Goal: Communication & Community: Answer question/provide support

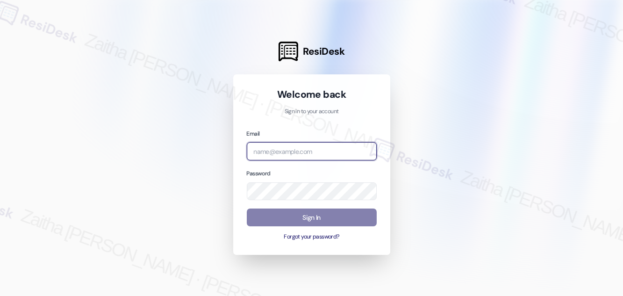
click at [285, 151] on input "email" at bounding box center [312, 151] width 130 height 18
type input "[EMAIL_ADDRESS][PERSON_NAME][DOMAIN_NAME]"
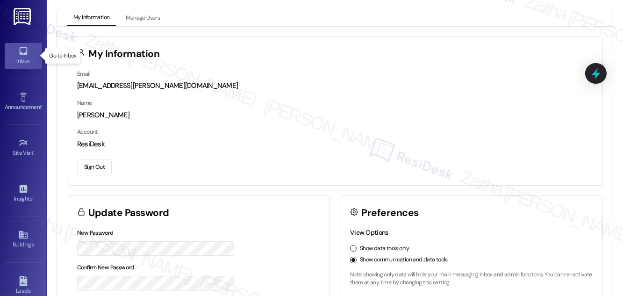
click at [18, 57] on div "Inbox" at bounding box center [23, 60] width 47 height 9
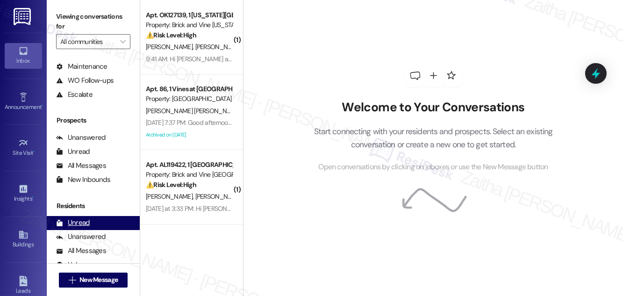
scroll to position [123, 0]
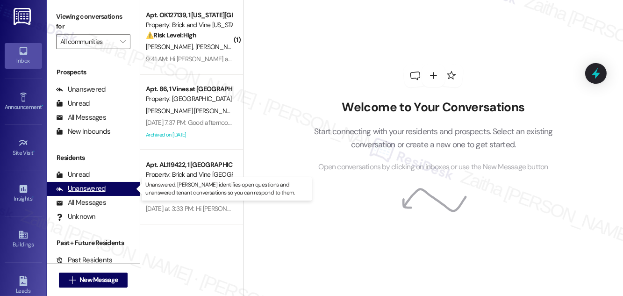
click at [85, 189] on div "Unanswered" at bounding box center [81, 189] width 50 height 10
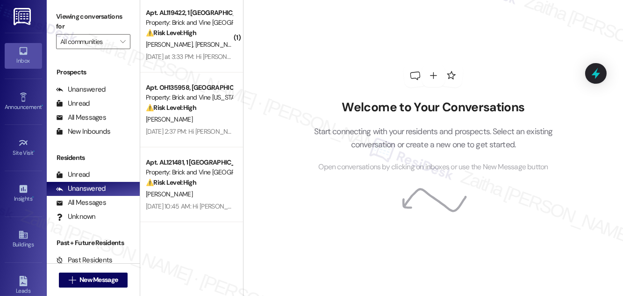
scroll to position [103, 0]
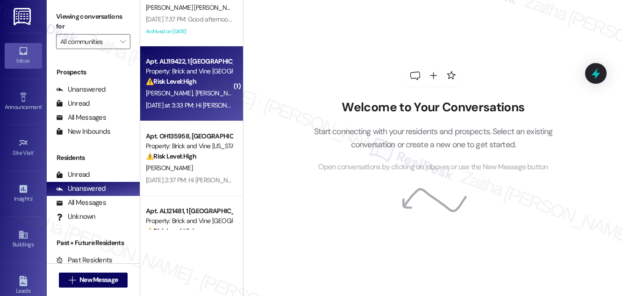
click at [212, 91] on div "[PERSON_NAME] [PERSON_NAME]" at bounding box center [189, 93] width 88 height 12
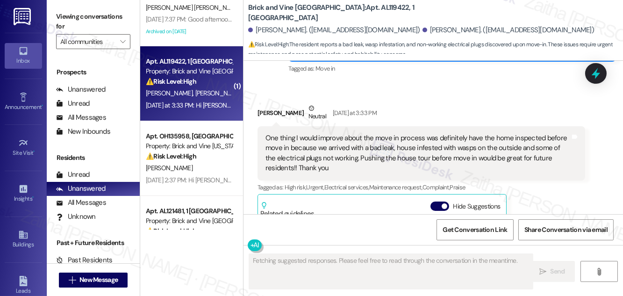
scroll to position [273, 0]
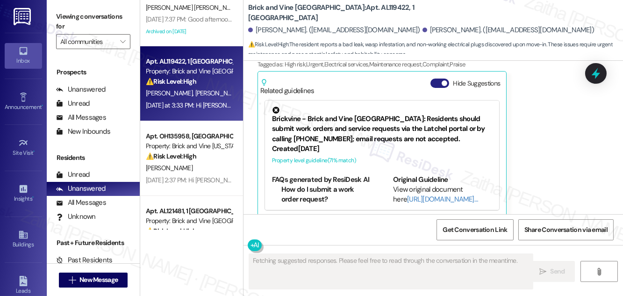
click at [433, 79] on button "Hide Suggestions" at bounding box center [440, 83] width 19 height 9
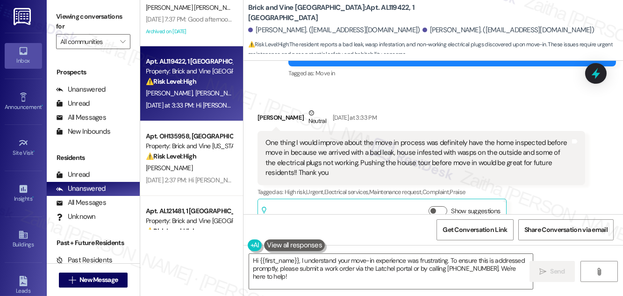
scroll to position [188, 0]
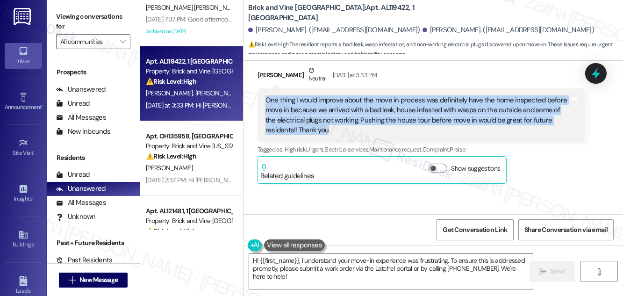
drag, startPoint x: 266, startPoint y: 90, endPoint x: 308, endPoint y: 125, distance: 55.1
click at [308, 125] on div "One thing I would improve about the move in process was definitely have the hom…" at bounding box center [422, 115] width 328 height 54
copy div "One thing I would improve about the move in process was definitely have the hom…"
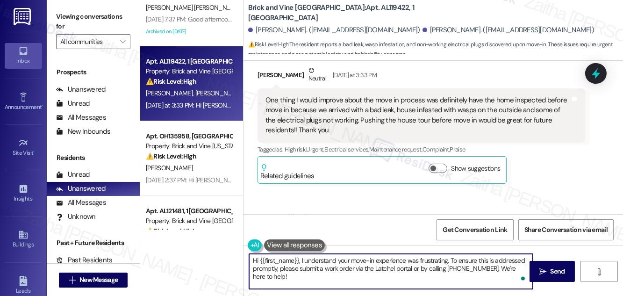
drag, startPoint x: 300, startPoint y: 258, endPoint x: 312, endPoint y: 282, distance: 27.0
click at [312, 282] on textarea "Hi {{first_name}}, I understand your move-in experience was frustrating. To ens…" at bounding box center [391, 271] width 284 height 35
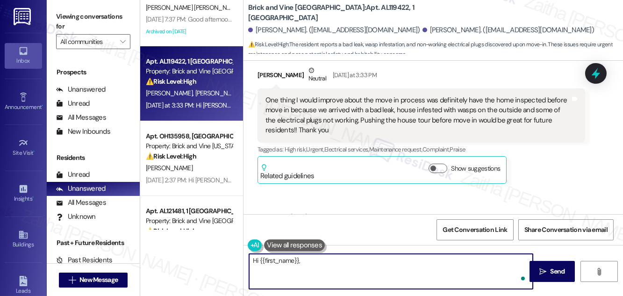
paste textarea "Thank you for sharing this feedback. I’m very sorry to hear about the issues yo…"
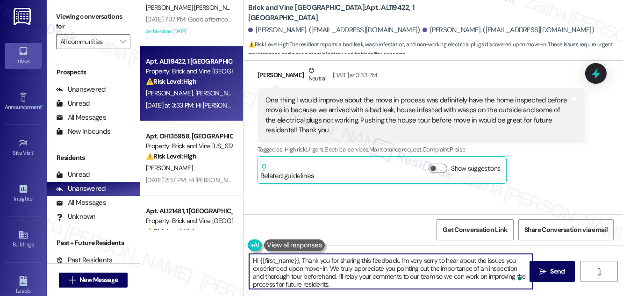
click at [304, 260] on textarea "Hi {{first_name}}, Thank you for sharing this feedback. I’m very sorry to hear …" at bounding box center [391, 271] width 284 height 35
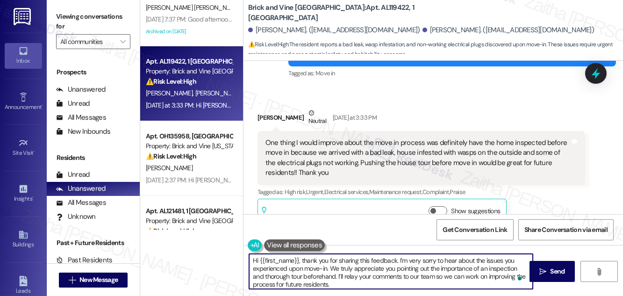
click at [270, 108] on div "[PERSON_NAME] Neutral [DATE] at 3:33 PM" at bounding box center [422, 119] width 328 height 23
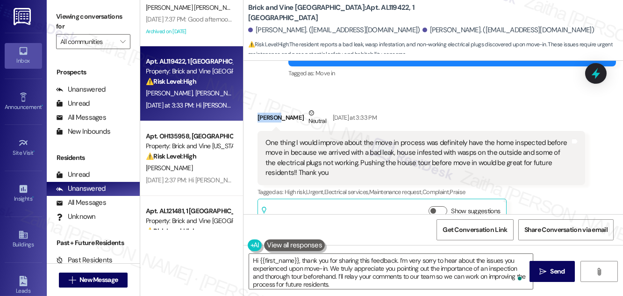
click at [270, 108] on div "[PERSON_NAME] Neutral [DATE] at 3:33 PM" at bounding box center [422, 119] width 328 height 23
copy div "Kieran"
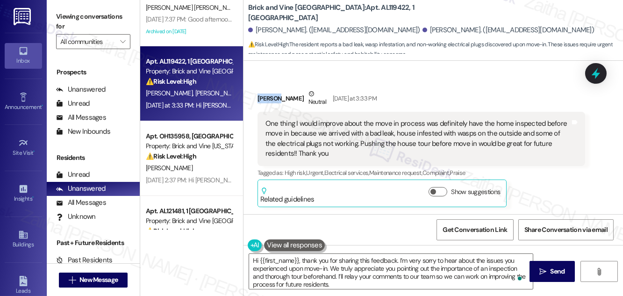
scroll to position [315, 0]
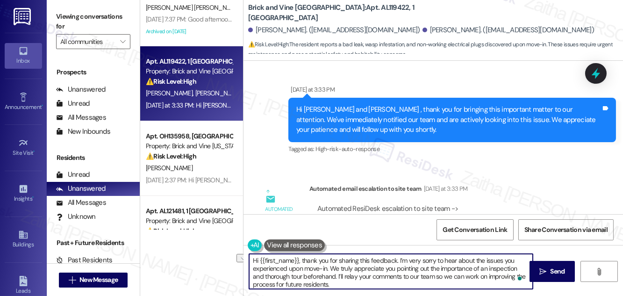
drag, startPoint x: 303, startPoint y: 260, endPoint x: 251, endPoint y: 262, distance: 52.9
click at [251, 262] on textarea "Hi {{first_name}}, thank you for sharing this feedback. I’m very sorry to hear …" at bounding box center [391, 271] width 284 height 35
click at [348, 259] on textarea "Thank you for sharing this feedback. I’m very sorry to hear about the issues yo…" at bounding box center [391, 271] width 284 height 35
paste textarea "Kieran"
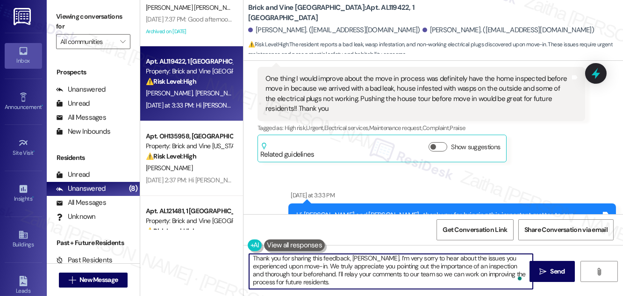
scroll to position [167, 0]
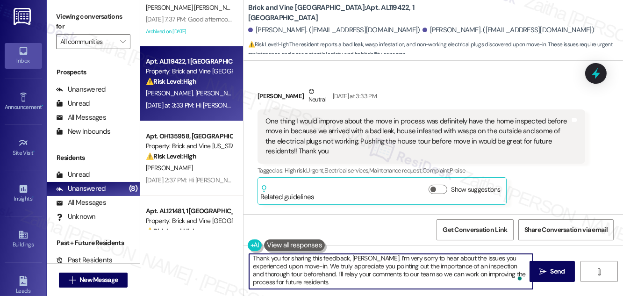
click at [305, 273] on textarea "Thank you for sharing this feedback, [PERSON_NAME]. I’m very sorry to hear abou…" at bounding box center [391, 271] width 284 height 35
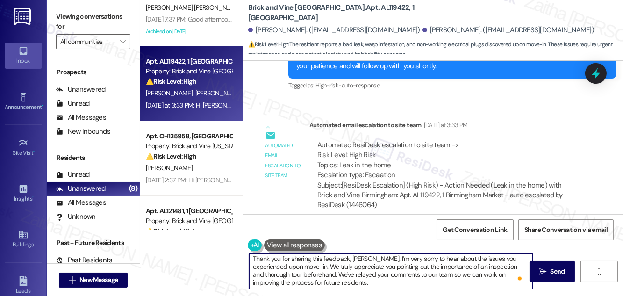
scroll to position [2, 0]
type textarea "Thank you for sharing this feedback, [PERSON_NAME]. I’m very sorry to hear abou…"
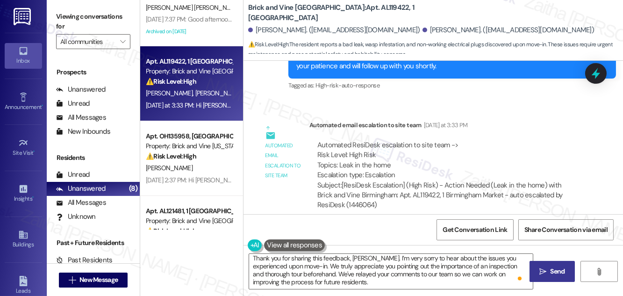
click at [569, 267] on button " Send" at bounding box center [552, 271] width 45 height 21
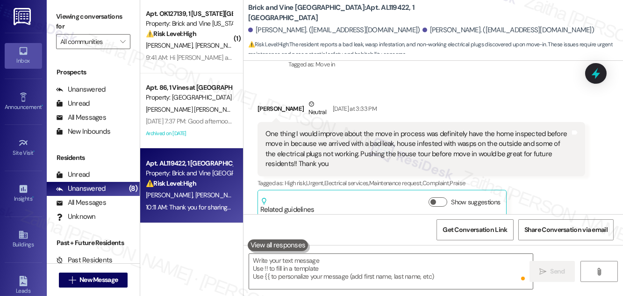
scroll to position [0, 0]
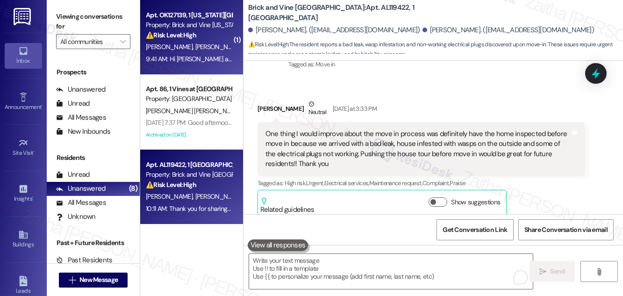
click at [206, 40] on div "Apt. OK127139, 1 [US_STATE] City Market Property: Brick and Vine [US_STATE] Cit…" at bounding box center [189, 25] width 88 height 32
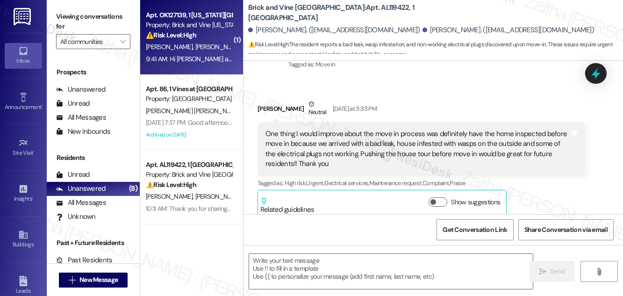
type textarea "Fetching suggested responses. Please feel free to read through the conversation…"
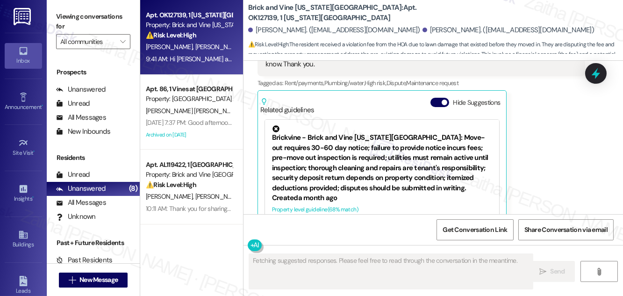
scroll to position [2572, 0]
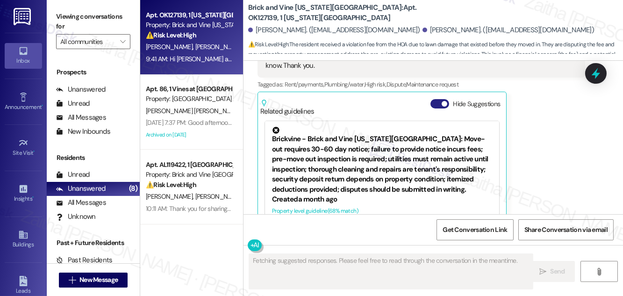
click at [436, 99] on button "Hide Suggestions" at bounding box center [440, 103] width 19 height 9
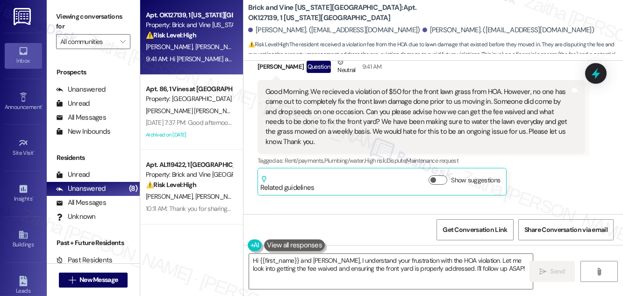
scroll to position [2453, 0]
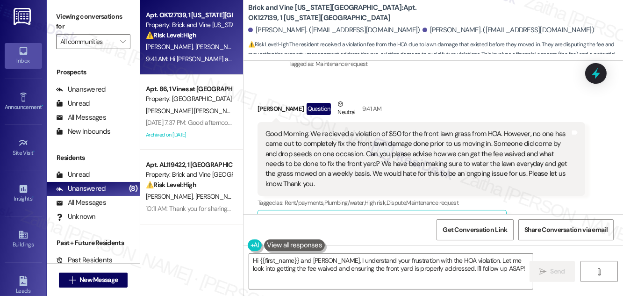
click at [262, 99] on div "[PERSON_NAME] Question Neutral 9:41 AM" at bounding box center [422, 110] width 328 height 23
copy div "[PERSON_NAME]"
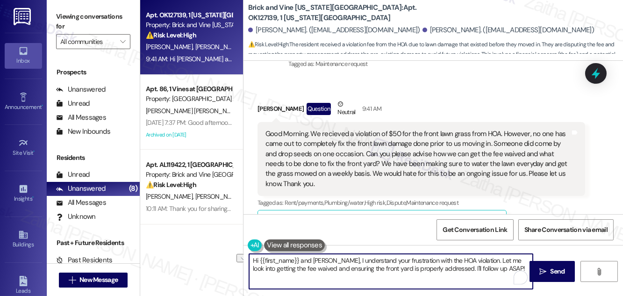
drag, startPoint x: 260, startPoint y: 258, endPoint x: 336, endPoint y: 260, distance: 75.3
click at [336, 260] on textarea "Hi {{first_name}} and [PERSON_NAME], I understand your frustration with the HOA…" at bounding box center [391, 271] width 284 height 35
paste textarea "[PERSON_NAME]"
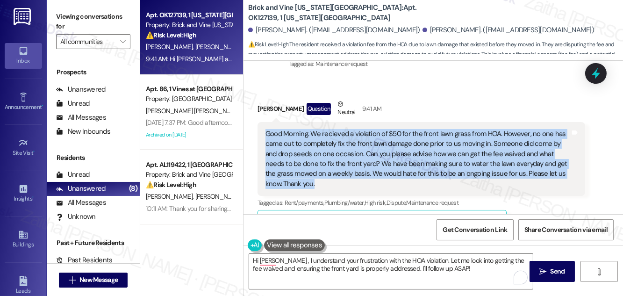
drag, startPoint x: 259, startPoint y: 113, endPoint x: 324, endPoint y: 165, distance: 83.6
click at [324, 165] on div "Good Morning. We recieved a violation of $50 for the front lawn grass from HOA.…" at bounding box center [422, 159] width 328 height 74
copy div "Good Morning. We recieved a violation of $50 for the front lawn grass from HOA.…"
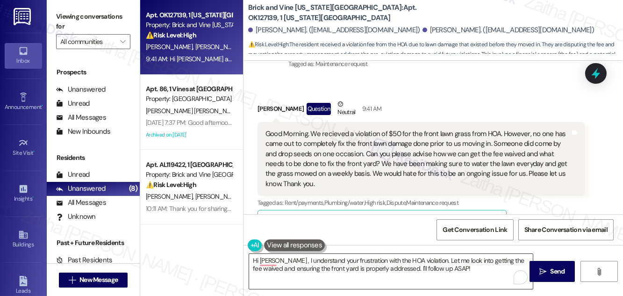
click at [421, 259] on textarea "Hi [PERSON_NAME] , I understand your frustration with the HOA violation. Let me…" at bounding box center [391, 271] width 284 height 35
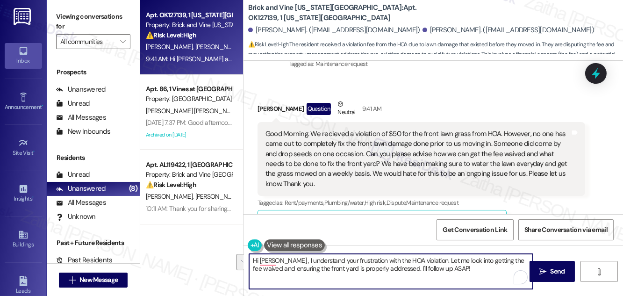
drag, startPoint x: 419, startPoint y: 258, endPoint x: 449, endPoint y: 271, distance: 32.5
click at [449, 271] on textarea "Hi [PERSON_NAME] , I understand your frustration with the HOA violation. Let me…" at bounding box center [391, 271] width 284 height 35
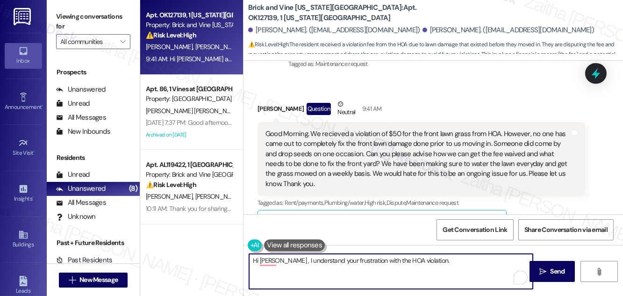
paste textarea "We’re looking into the HOA violation and the lawn concerns, and will update you…"
type textarea "Hi [PERSON_NAME] , I understand your frustration with the HOA violation. We’re …"
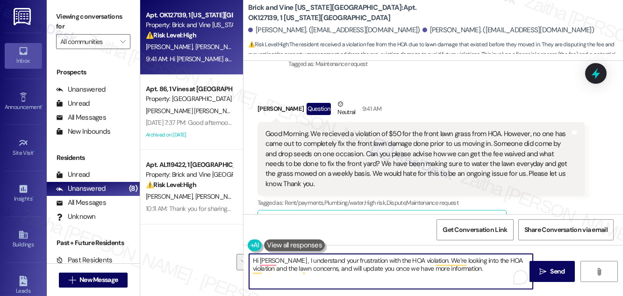
drag, startPoint x: 251, startPoint y: 261, endPoint x: 468, endPoint y: 274, distance: 217.7
click at [468, 274] on textarea "Hi [PERSON_NAME] , I understand your frustration with the HOA violation. We’re …" at bounding box center [391, 271] width 284 height 35
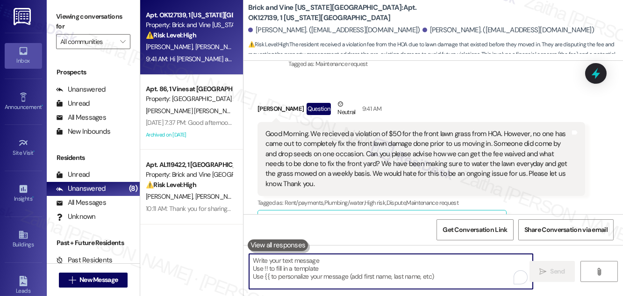
paste textarea "Hi [PERSON_NAME], I understand your frustration regarding the HOA violation. We…"
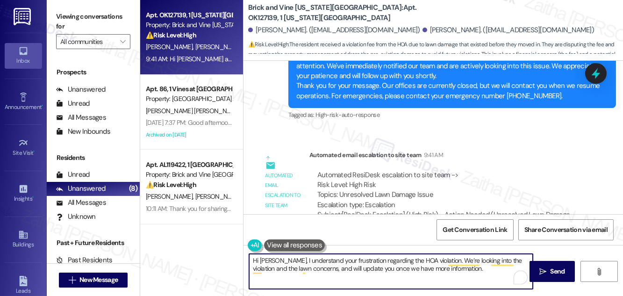
scroll to position [2708, 0]
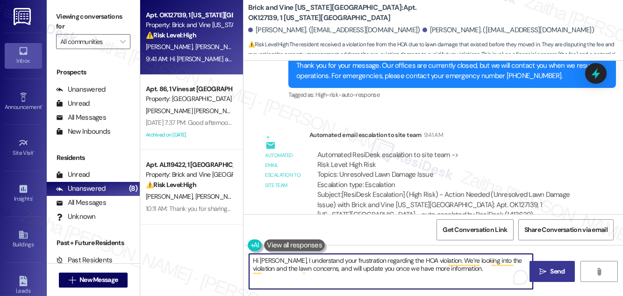
type textarea "Hi [PERSON_NAME], I understand your frustration regarding the HOA violation. We…"
drag, startPoint x: 548, startPoint y: 267, endPoint x: 543, endPoint y: 265, distance: 5.6
click at [548, 267] on span " Send" at bounding box center [552, 271] width 29 height 10
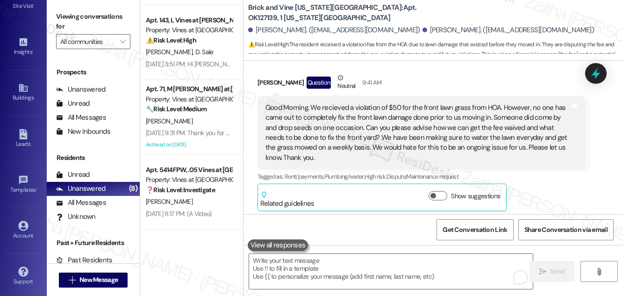
scroll to position [2464, 0]
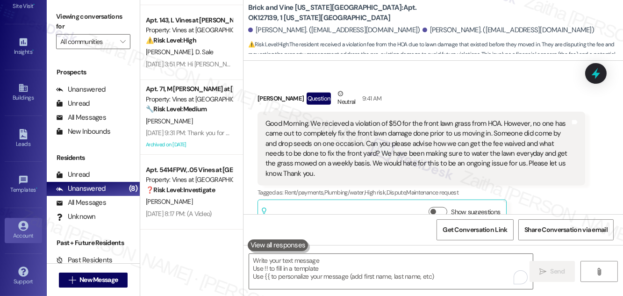
click at [22, 233] on div "Account" at bounding box center [23, 235] width 47 height 9
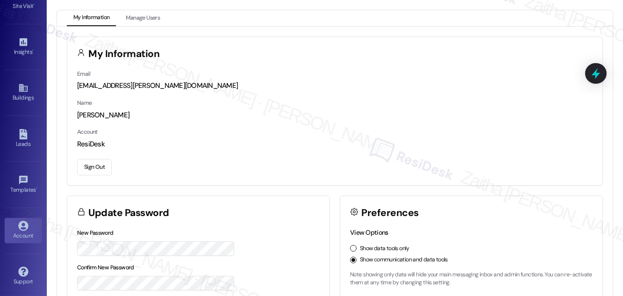
click at [104, 170] on button "Sign Out" at bounding box center [94, 167] width 35 height 16
